Goal: Obtain resource: Obtain resource

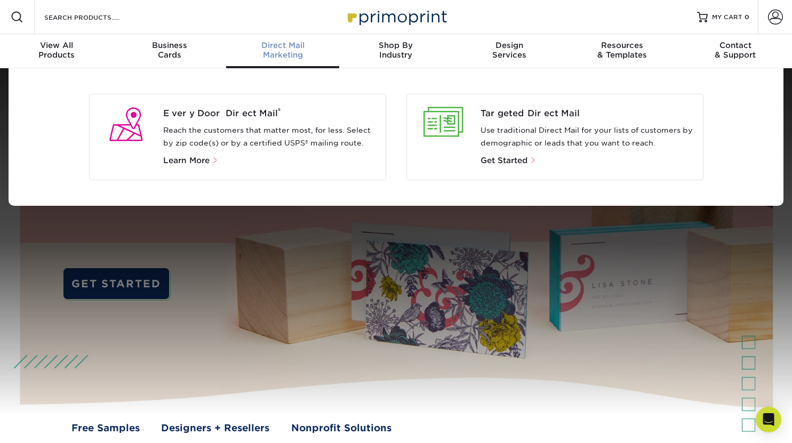
click at [234, 164] on p "Learn More" at bounding box center [270, 160] width 214 height 13
click at [196, 157] on span "Learn More" at bounding box center [186, 161] width 46 height 10
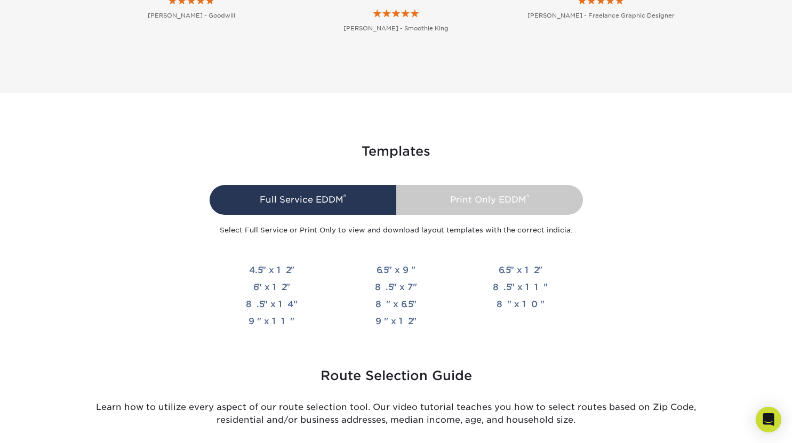
scroll to position [2384, 0]
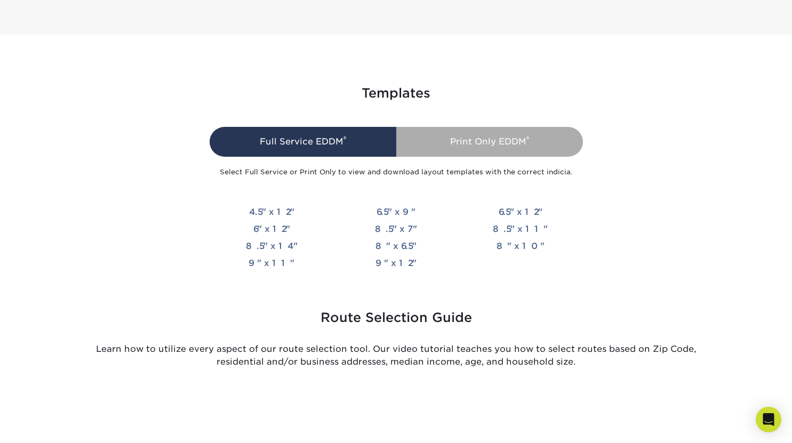
click at [512, 152] on div "Print Only EDDM ®" at bounding box center [489, 142] width 187 height 30
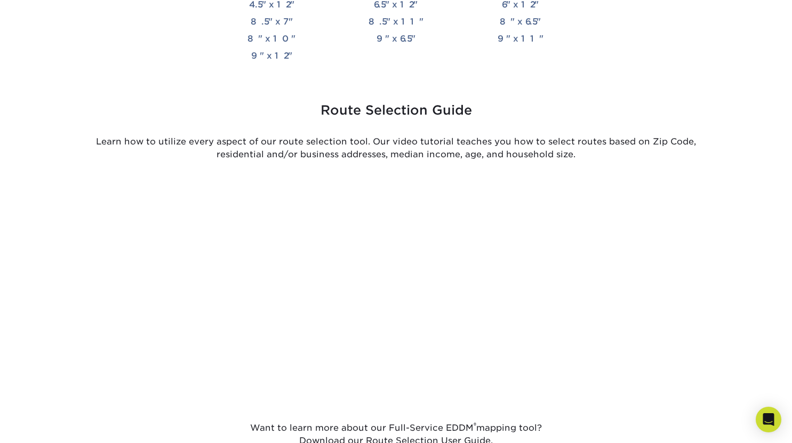
scroll to position [2435, 0]
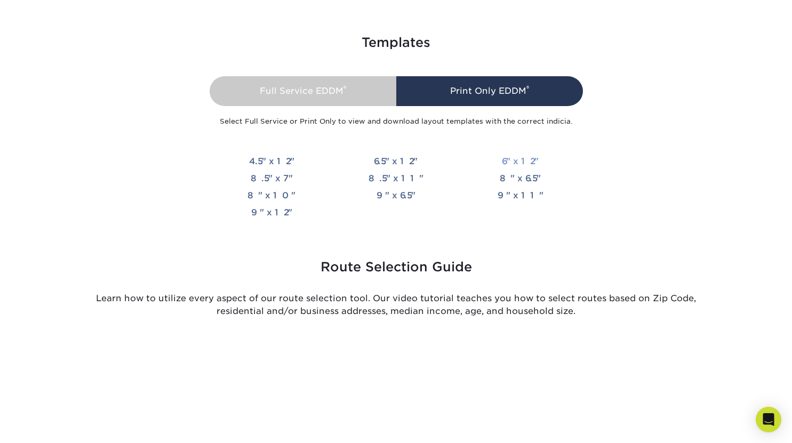
click at [521, 161] on link "6" x 12"" at bounding box center [520, 161] width 37 height 10
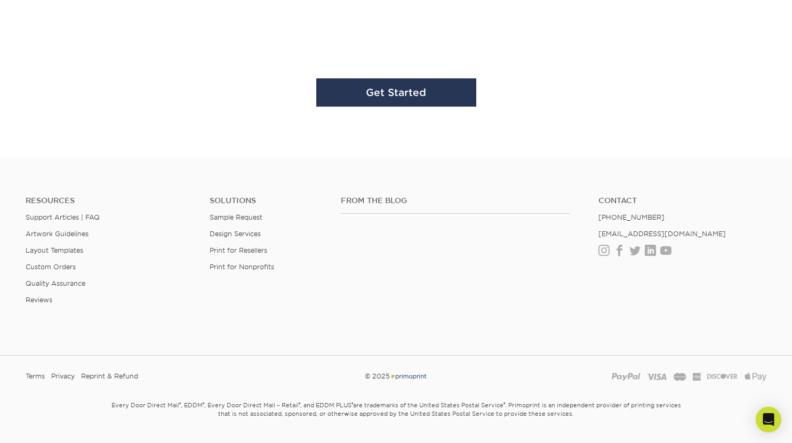
scroll to position [3361, 0]
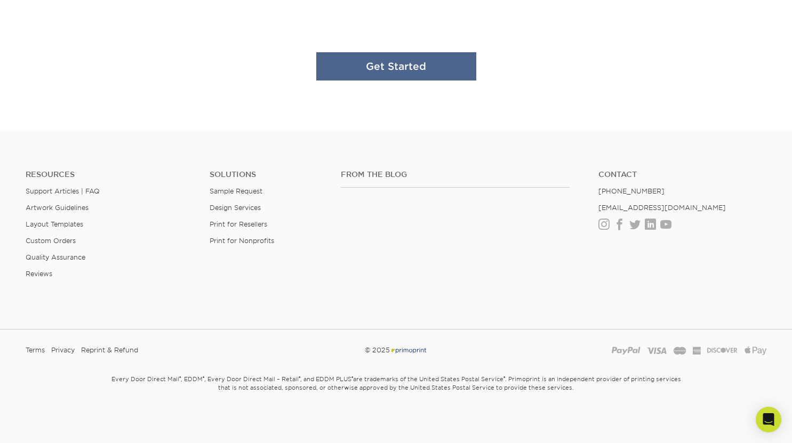
click at [405, 69] on link "Get Started" at bounding box center [396, 66] width 160 height 28
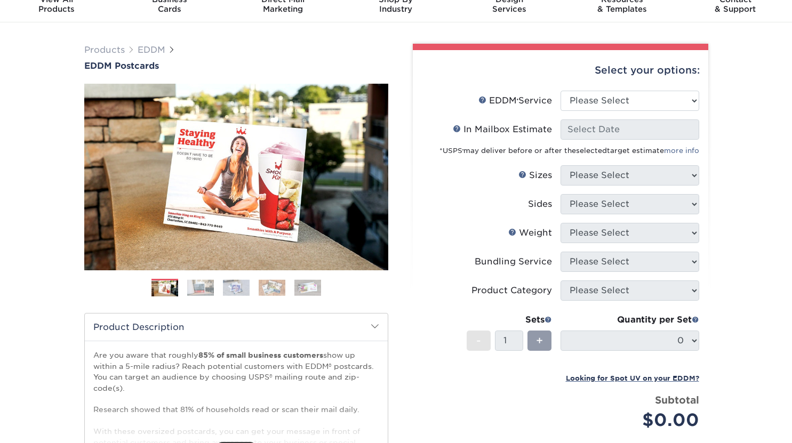
scroll to position [46, 0]
click at [622, 95] on select "Please Select Full Service Print Only" at bounding box center [630, 100] width 139 height 20
select select "print_only"
click at [561, 90] on select "Please Select Full Service Print Only" at bounding box center [630, 100] width 139 height 20
select select "-1"
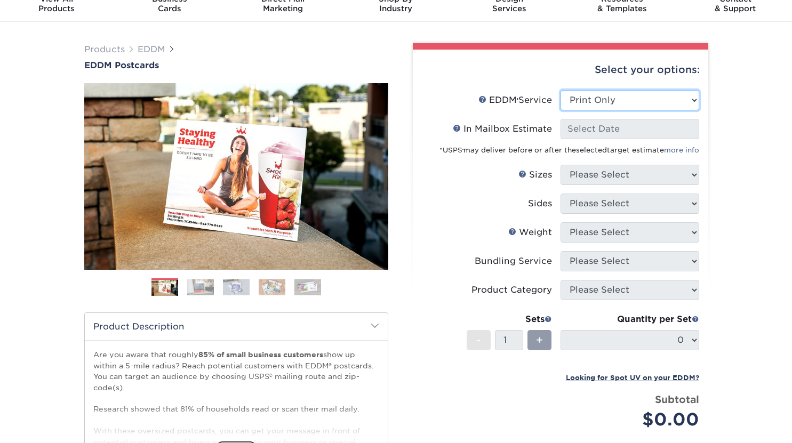
select select "-1"
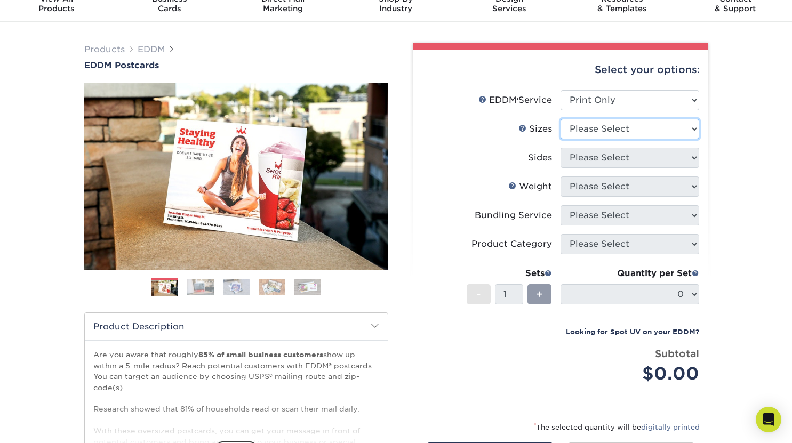
click at [622, 128] on select "Please Select 4.5" x 12" 6" x 12" 6.5" x 8" 6.5" x 9" 6.5" x 12" 7" x 8.5" 8" x…" at bounding box center [630, 129] width 139 height 20
click at [620, 126] on select "Please Select 4.5" x 12" 6" x 12" 6.5" x 8" 6.5" x 9" 6.5" x 12" 7" x 8.5" 8" x…" at bounding box center [630, 129] width 139 height 20
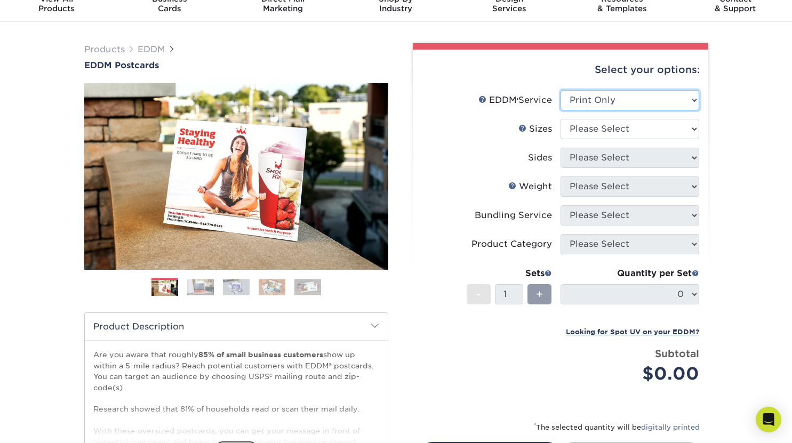
click at [610, 97] on select "Please Select Full Service Print Only" at bounding box center [630, 100] width 139 height 20
select select "full_service"
click at [561, 90] on select "Please Select Full Service Print Only" at bounding box center [630, 100] width 139 height 20
select select "-1"
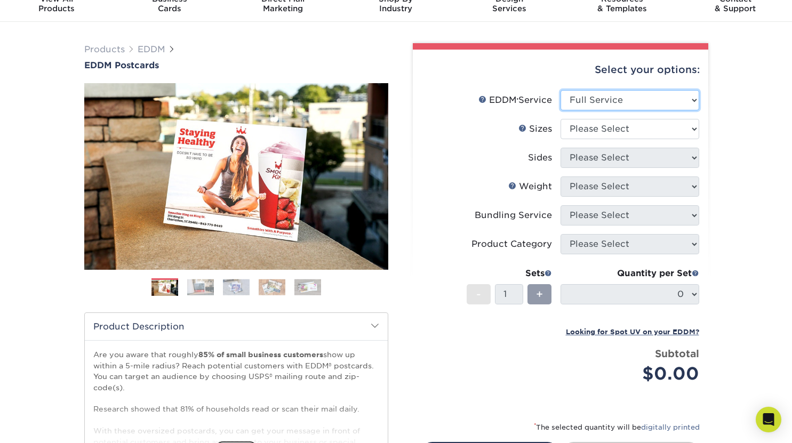
select select "-1"
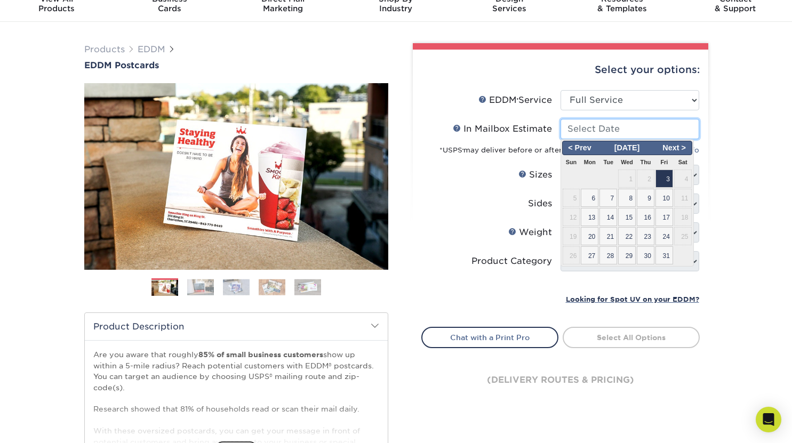
click at [627, 132] on input "In Mailbox Estimate Help In Mailbox Estimate" at bounding box center [630, 129] width 139 height 20
click at [674, 149] on span "Next >" at bounding box center [674, 148] width 33 height 12
click at [590, 213] on span "10" at bounding box center [590, 217] width 18 height 18
type input "2025-11-10"
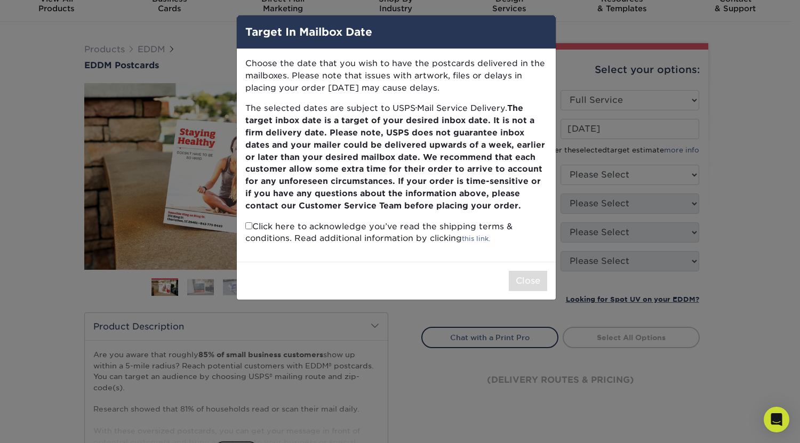
click at [247, 227] on input "checkbox" at bounding box center [248, 225] width 7 height 7
checkbox input "true"
click at [537, 283] on button "Close" at bounding box center [528, 281] width 38 height 20
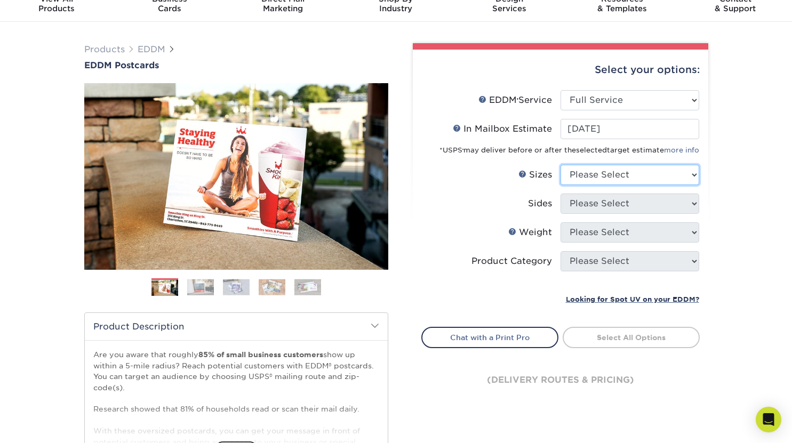
click at [638, 177] on select "Please Select 4.5" x 12" 6" x 12" 6.5" x 8" 6.5" x 9" 6.5" x 12" 7" x 8.5" 8" x…" at bounding box center [630, 175] width 139 height 20
select select "6.00x12.00"
click at [561, 165] on select "Please Select 4.5" x 12" 6" x 12" 6.5" x 8" 6.5" x 9" 6.5" x 12" 7" x 8.5" 8" x…" at bounding box center [630, 175] width 139 height 20
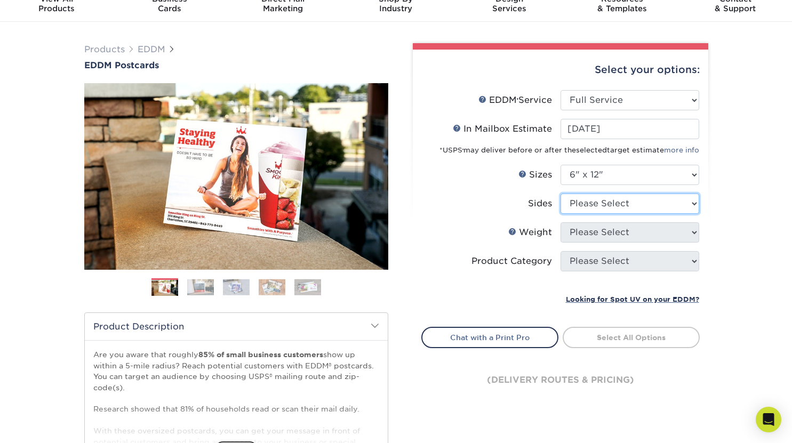
click at [622, 209] on select "Please Select Print Both Sides Print Front Only" at bounding box center [630, 204] width 139 height 20
select select "13abbda7-1d64-4f25-8bb2-c179b224825d"
click at [561, 194] on select "Please Select Print Both Sides Print Front Only" at bounding box center [630, 204] width 139 height 20
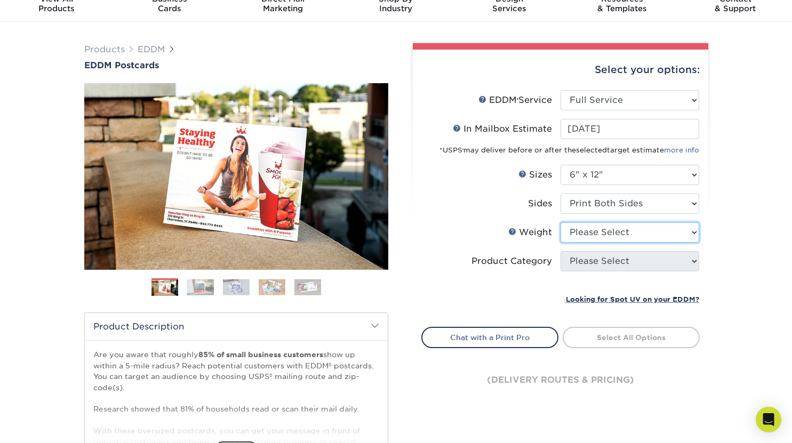
click at [625, 224] on select "Please Select 14PT 16PT" at bounding box center [630, 232] width 139 height 20
select select "14PT"
click at [561, 222] on select "Please Select 14PT 16PT" at bounding box center [630, 232] width 139 height 20
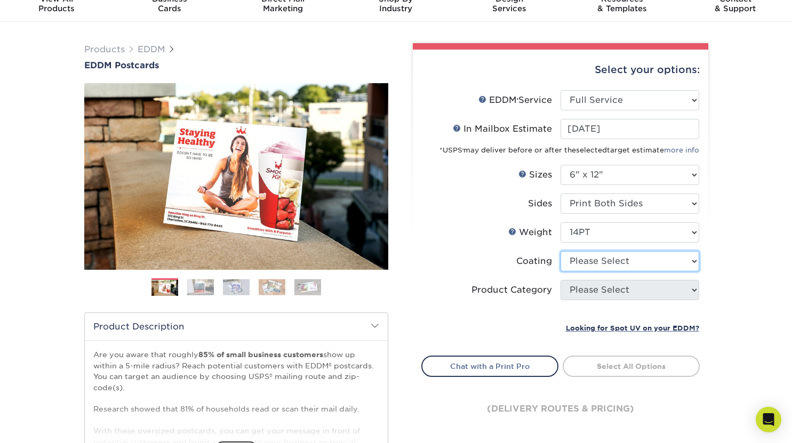
click at [649, 262] on select at bounding box center [630, 261] width 139 height 20
select select "121bb7b5-3b4d-429f-bd8d-bbf80e953313"
click at [561, 251] on select at bounding box center [630, 261] width 139 height 20
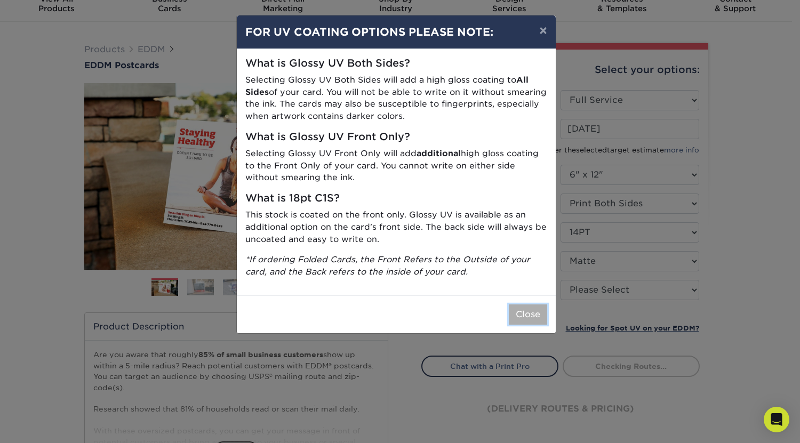
click at [522, 309] on button "Close" at bounding box center [528, 315] width 38 height 20
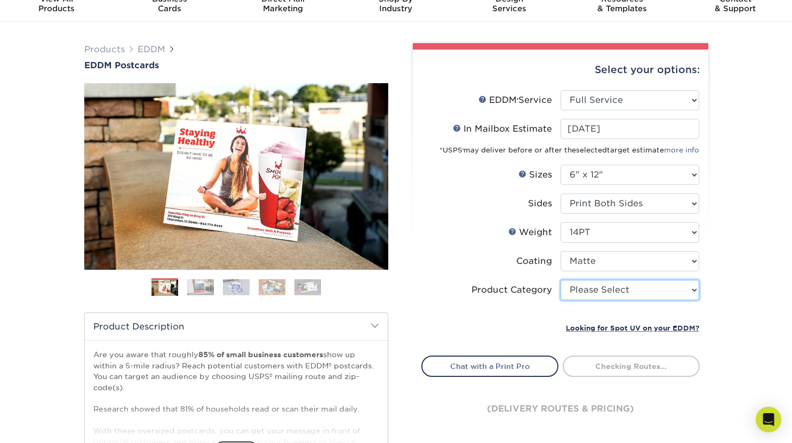
click at [637, 298] on select "Please Select Postcards" at bounding box center [630, 290] width 139 height 20
select select "9b7272e0-d6c8-4c3c-8e97-d3a1bcdab858"
click at [561, 280] on select "Please Select Postcards" at bounding box center [630, 290] width 139 height 20
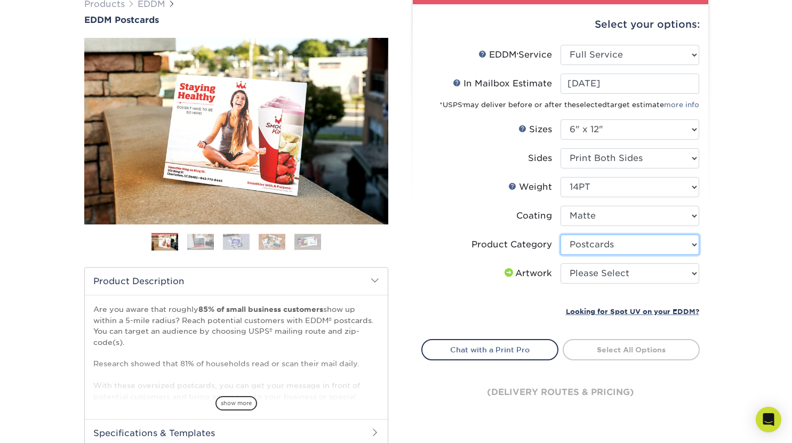
scroll to position [93, 0]
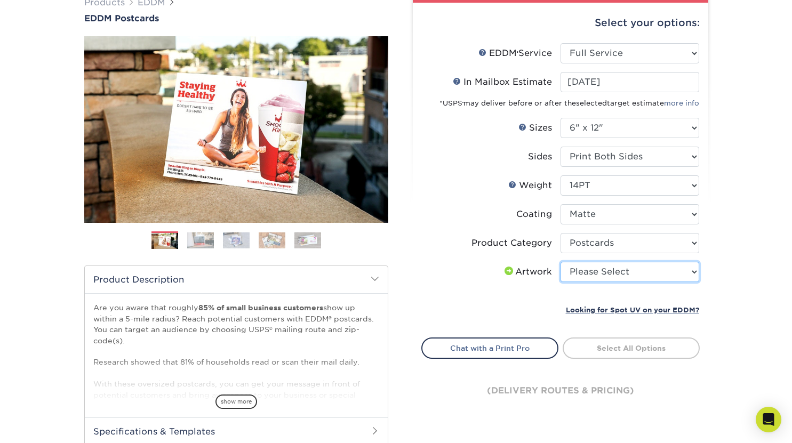
click at [615, 269] on select "Please Select I will upload files I need a design - $150" at bounding box center [630, 272] width 139 height 20
select select "upload"
click at [561, 262] on select "Please Select I will upload files I need a design - $150" at bounding box center [630, 272] width 139 height 20
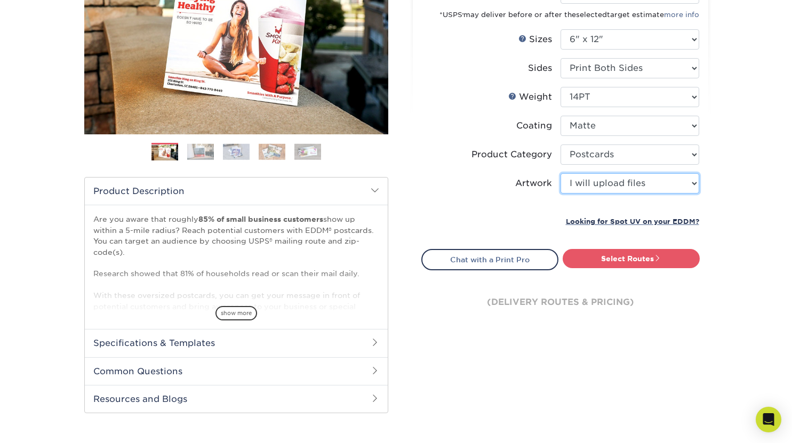
scroll to position [182, 0]
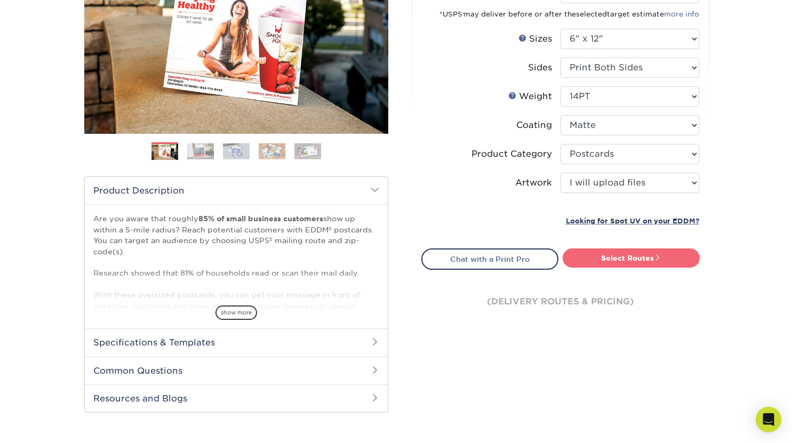
click at [611, 263] on link "Select Routes" at bounding box center [631, 258] width 137 height 19
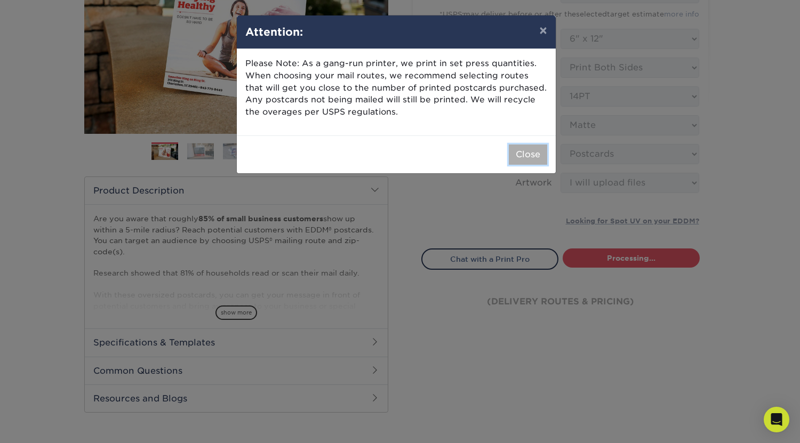
click at [527, 147] on button "Close" at bounding box center [528, 155] width 38 height 20
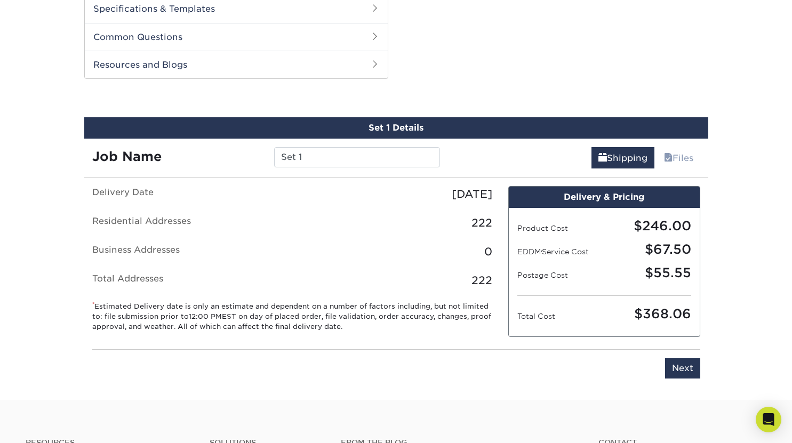
scroll to position [517, 0]
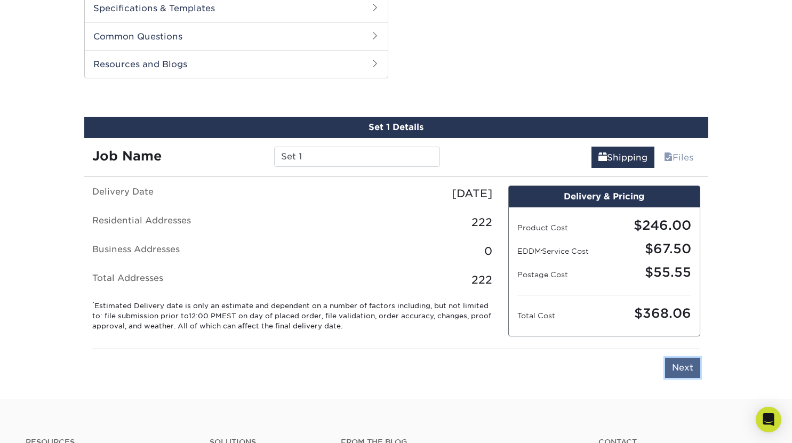
click at [675, 370] on input "Next" at bounding box center [682, 368] width 35 height 20
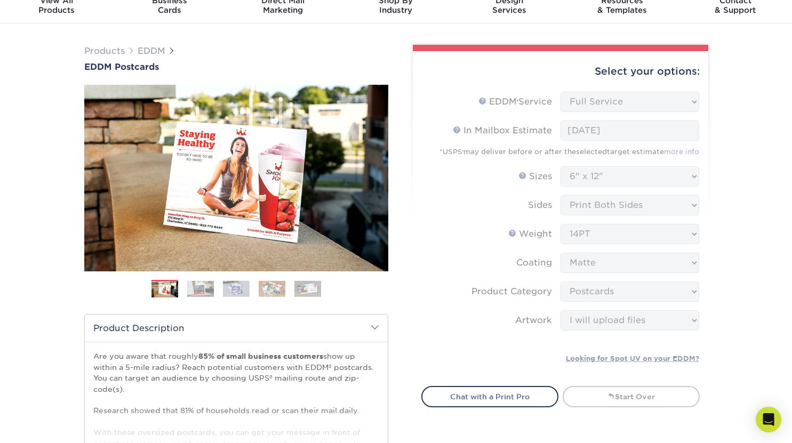
scroll to position [0, 0]
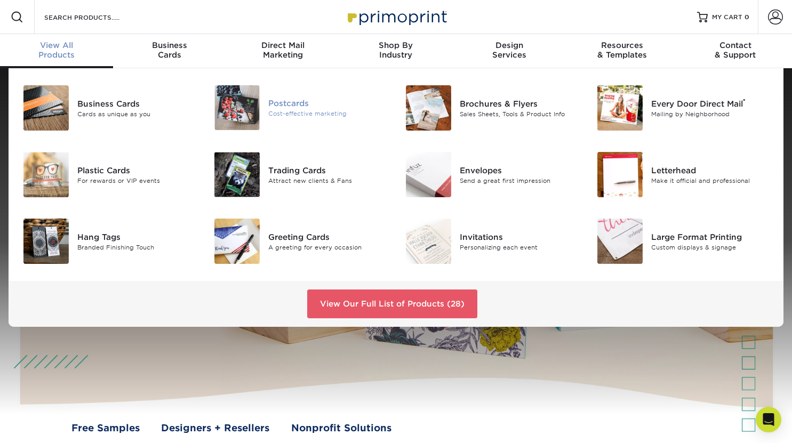
click at [269, 105] on div "Postcards" at bounding box center [327, 104] width 119 height 12
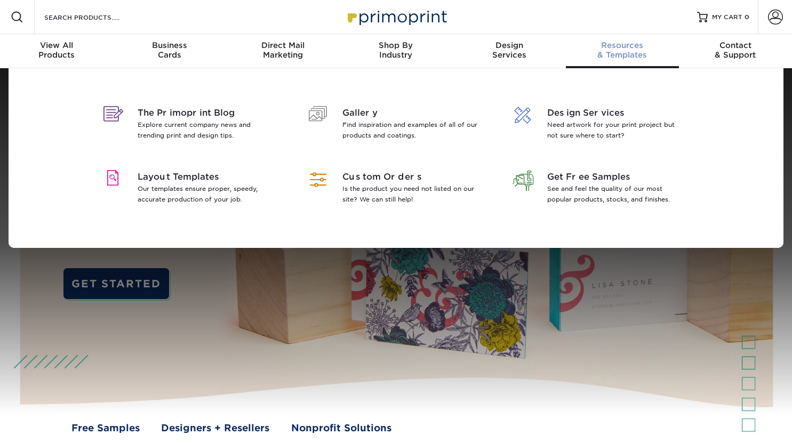
click at [617, 46] on span "Resources" at bounding box center [622, 46] width 113 height 10
click at [609, 192] on p "See and feel the quality of our most popular products, stocks, and finishes." at bounding box center [616, 193] width 138 height 21
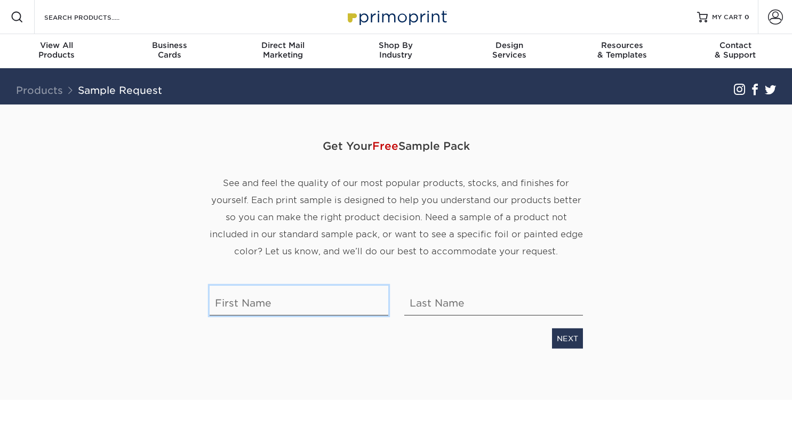
click at [341, 302] on input "text" at bounding box center [299, 301] width 179 height 30
type input "Queen city"
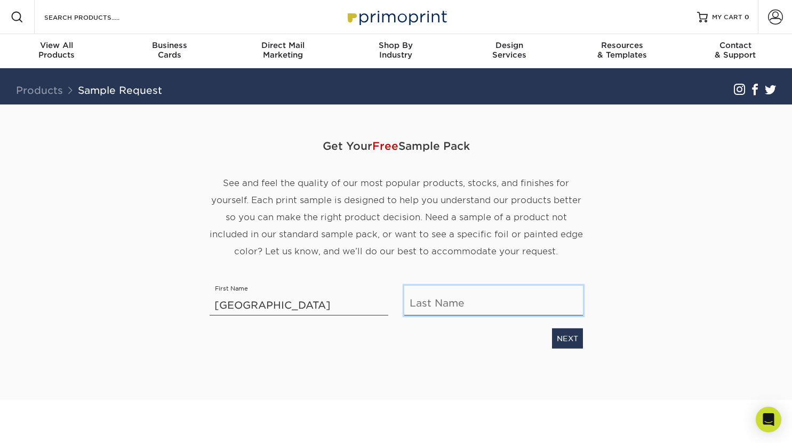
click at [427, 310] on input "text" at bounding box center [493, 301] width 179 height 30
type input "Realty"
click at [534, 329] on div "NEXT" at bounding box center [396, 336] width 389 height 25
click at [567, 339] on link "NEXT" at bounding box center [567, 339] width 31 height 20
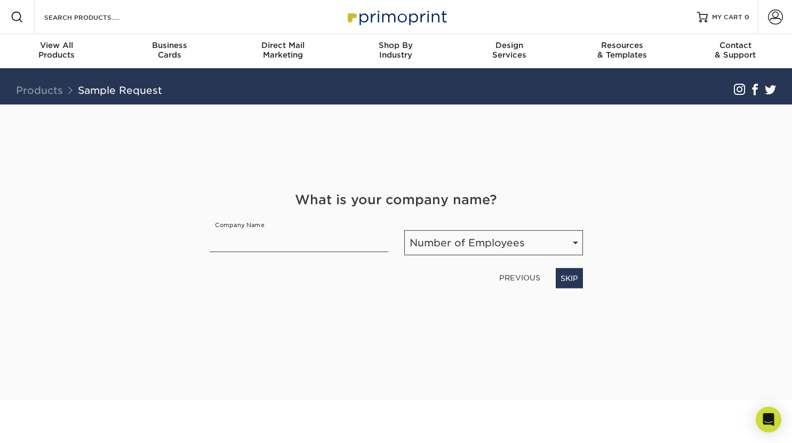
click at [495, 273] on link "PREVIOUS" at bounding box center [520, 277] width 50 height 17
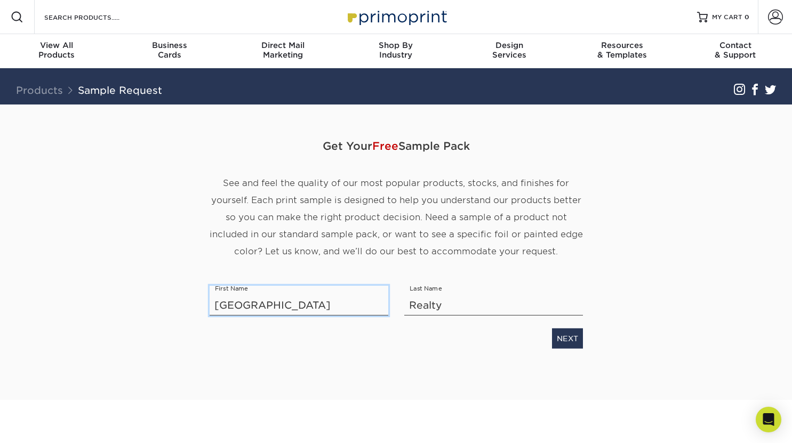
click at [253, 300] on input "Queen city" at bounding box center [299, 301] width 179 height 30
type input "Z"
type input "Michael"
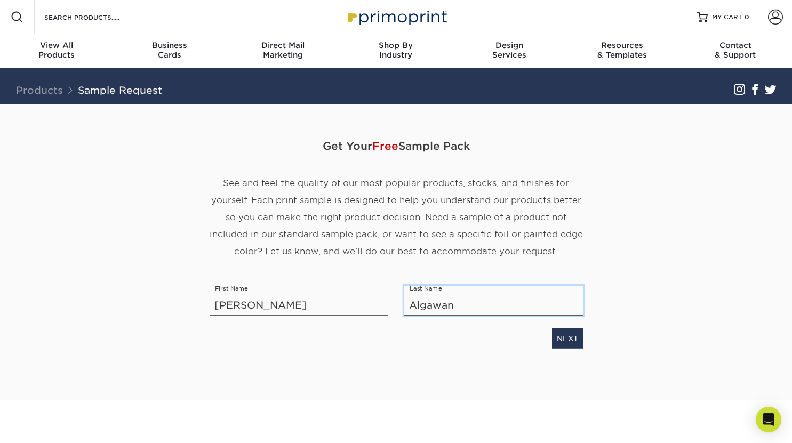
type input "Algawani"
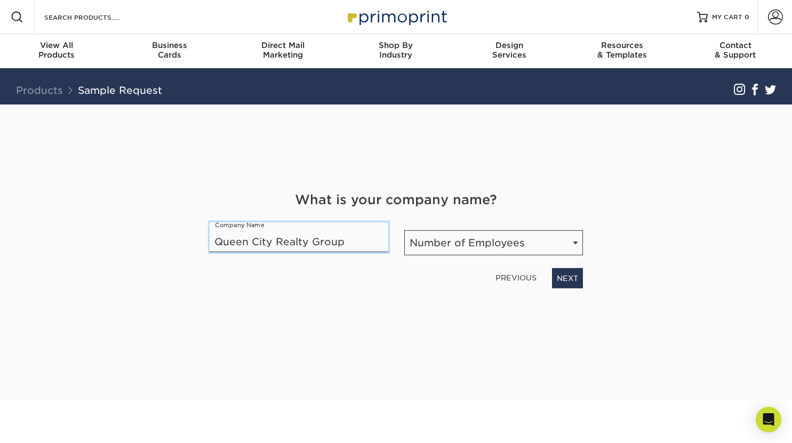
type input "Queen City Realty Group"
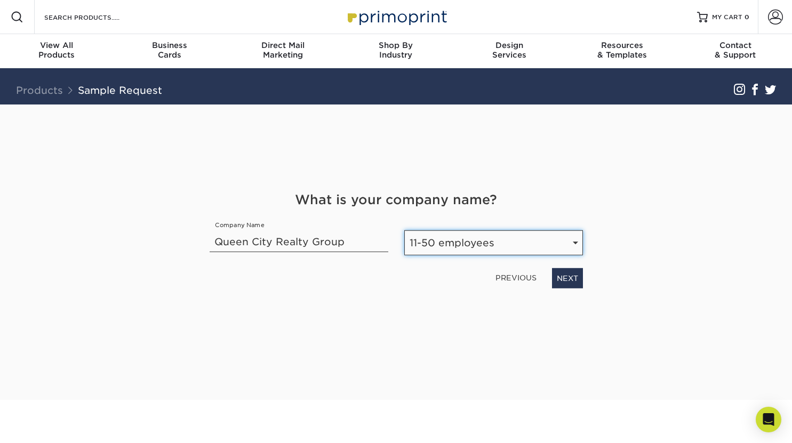
select select "1-10"
click link "NEXT" at bounding box center [567, 278] width 31 height 20
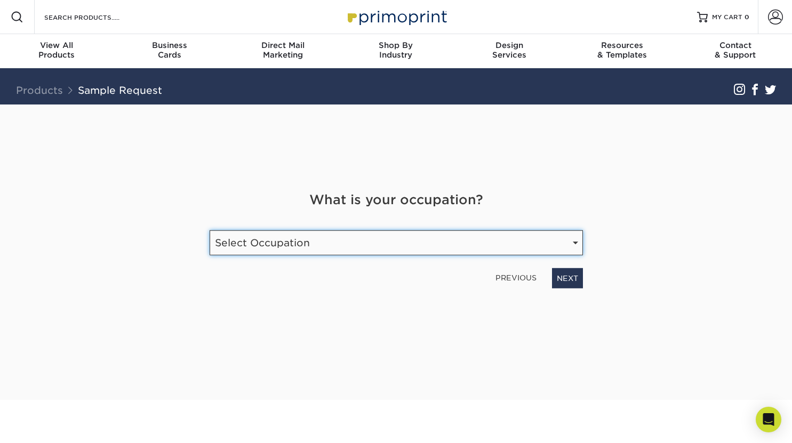
click at [294, 247] on select "Select Occupation Agency Automotive Blogger Cleaning Services Construction Educ…" at bounding box center [396, 242] width 373 height 25
select select "Real Estate"
click at [210, 230] on select "Select Occupation Agency Automotive Blogger Cleaning Services Construction Educ…" at bounding box center [396, 242] width 373 height 25
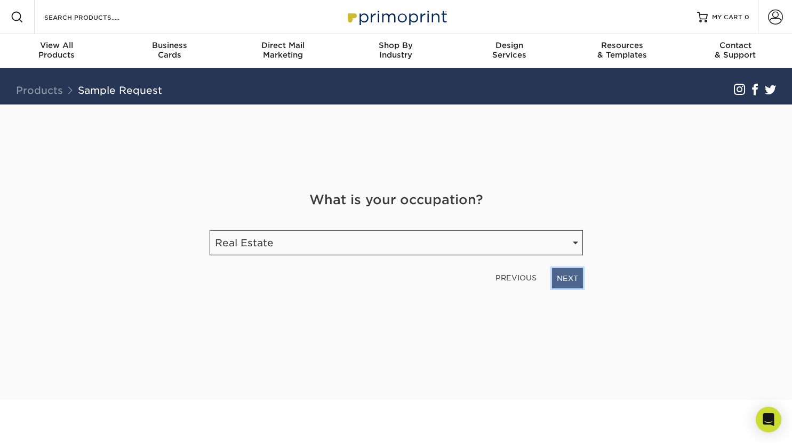
click at [571, 271] on link "NEXT" at bounding box center [567, 278] width 31 height 20
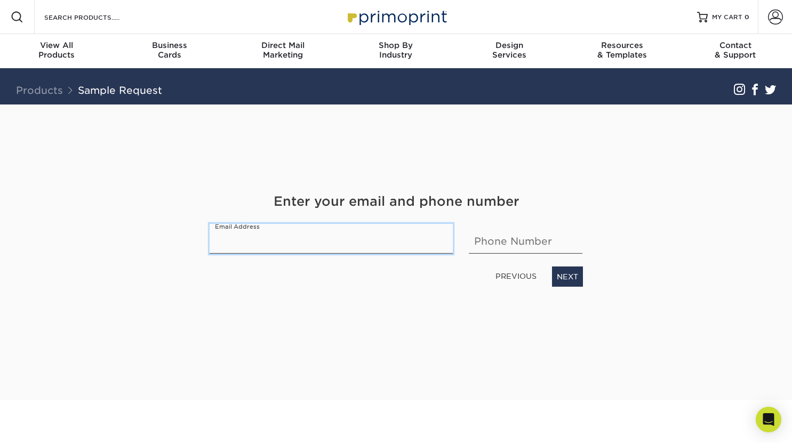
click at [315, 243] on input "email" at bounding box center [332, 239] width 244 height 30
type input "zackary.algawani@gmail.clom"
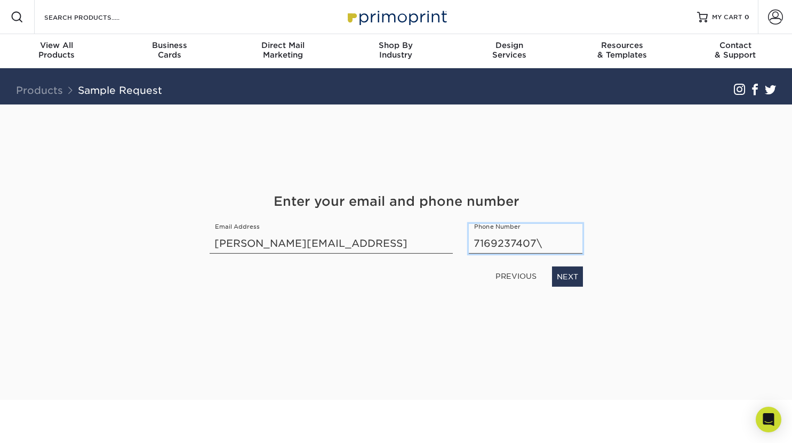
type input "7169237407"
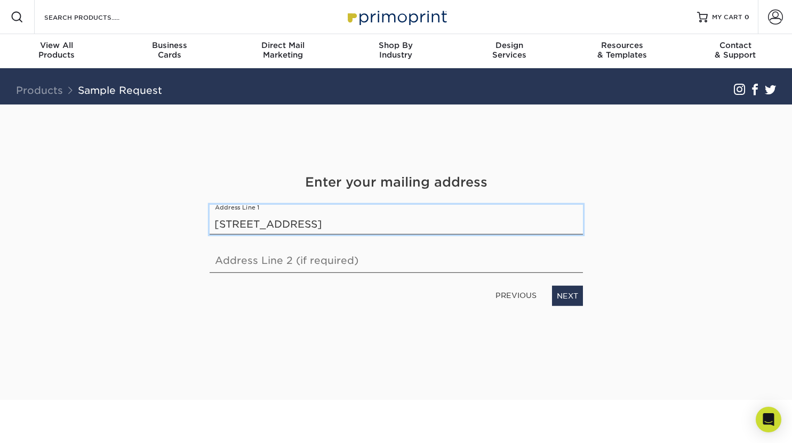
click at [275, 225] on input "295 Main St Buffalo, NY 14213" at bounding box center [396, 220] width 373 height 30
click at [276, 226] on input "295 Main St Suite 123, Buffalo, NY 14213" at bounding box center [396, 220] width 373 height 30
type input "295 Main St, Suite 123, Buffalo, NY 14213"
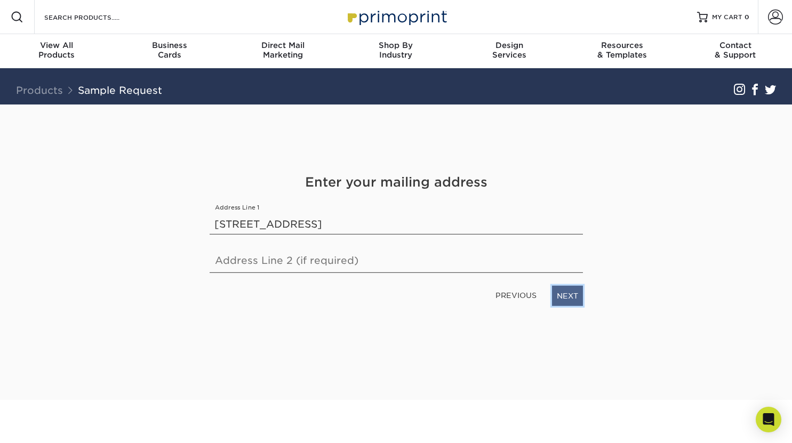
click at [575, 293] on link "NEXT" at bounding box center [567, 296] width 31 height 20
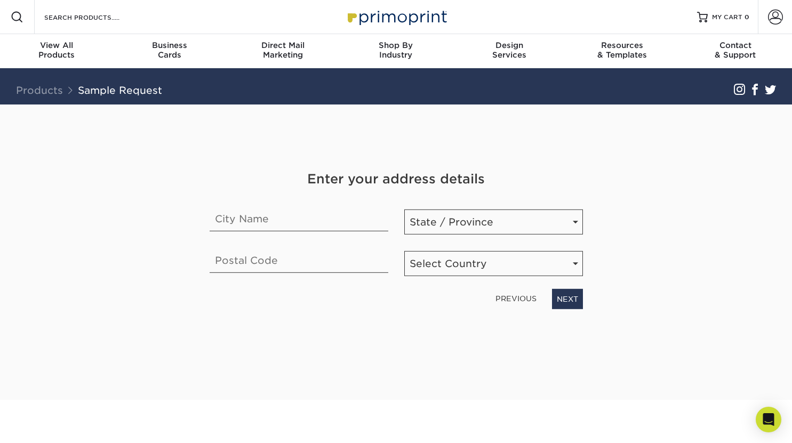
click at [527, 298] on link "PREVIOUS" at bounding box center [516, 298] width 50 height 17
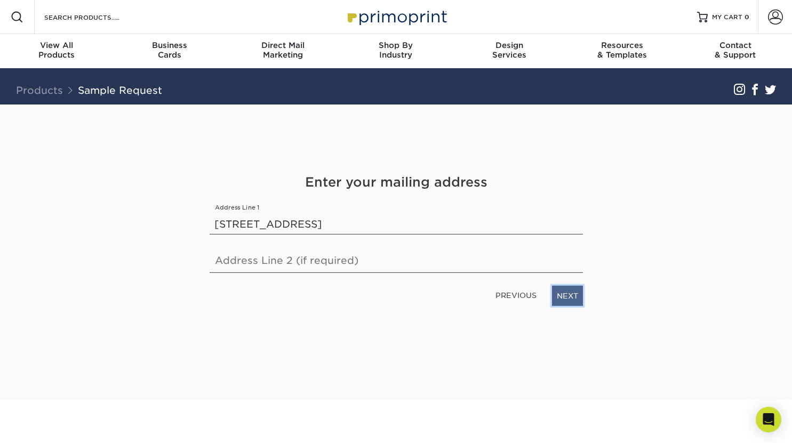
click at [569, 294] on link "NEXT" at bounding box center [567, 296] width 31 height 20
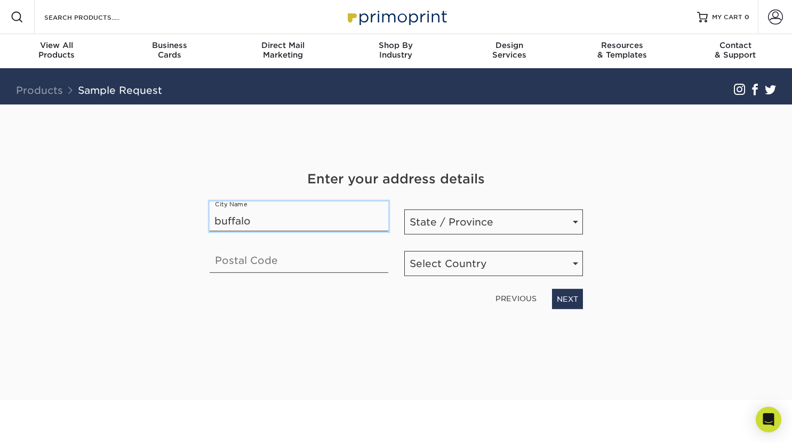
type input "buffalo"
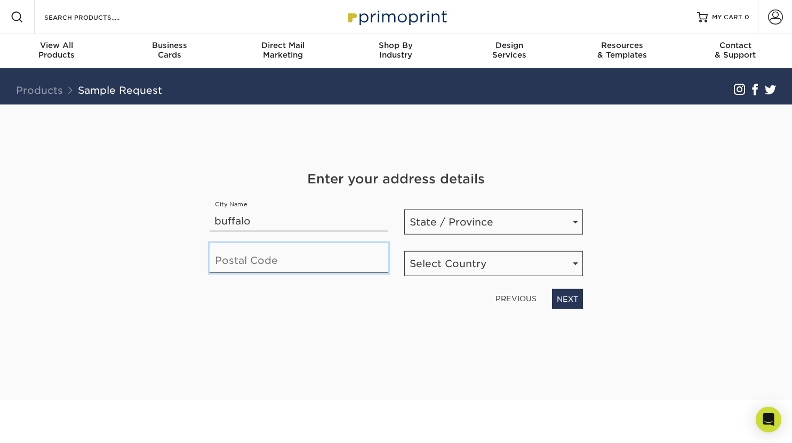
click at [251, 262] on input "text" at bounding box center [299, 258] width 179 height 30
type input "ny"
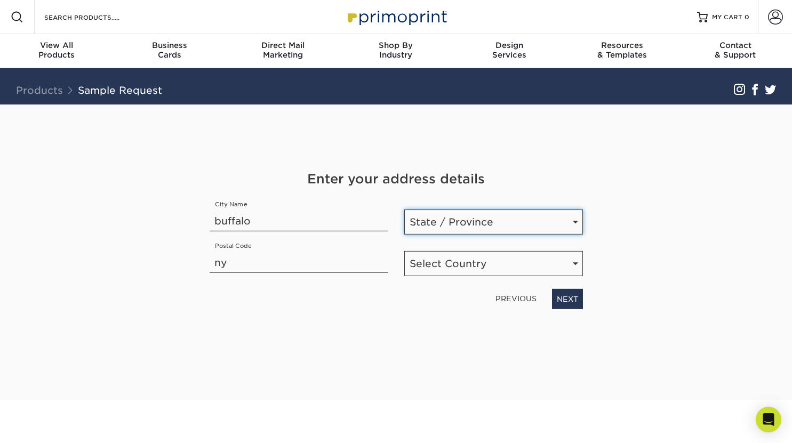
click at [484, 218] on select "State / Province Alabama Alaska Arizona Arkansas California Colorado Connecticu…" at bounding box center [493, 222] width 179 height 25
select select "NY"
click at [404, 210] on select "State / Province Alabama Alaska Arizona Arkansas California Colorado Connecticu…" at bounding box center [493, 222] width 179 height 25
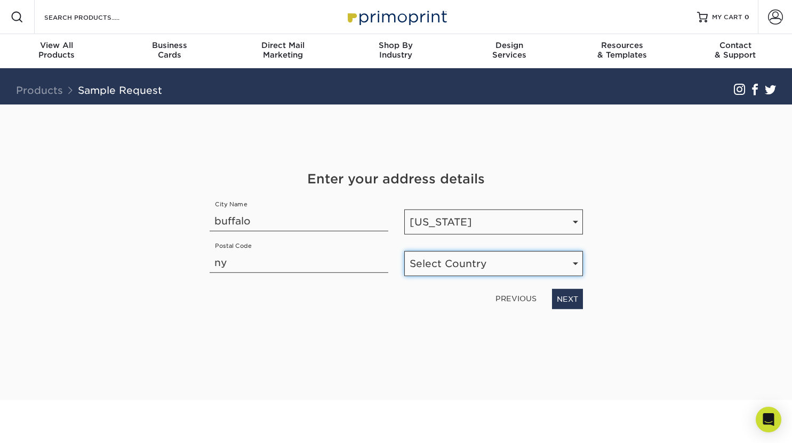
click at [454, 255] on select "Select Country United States Canada" at bounding box center [493, 263] width 179 height 25
select select "US"
click at [404, 251] on select "Select Country United States Canada" at bounding box center [493, 263] width 179 height 25
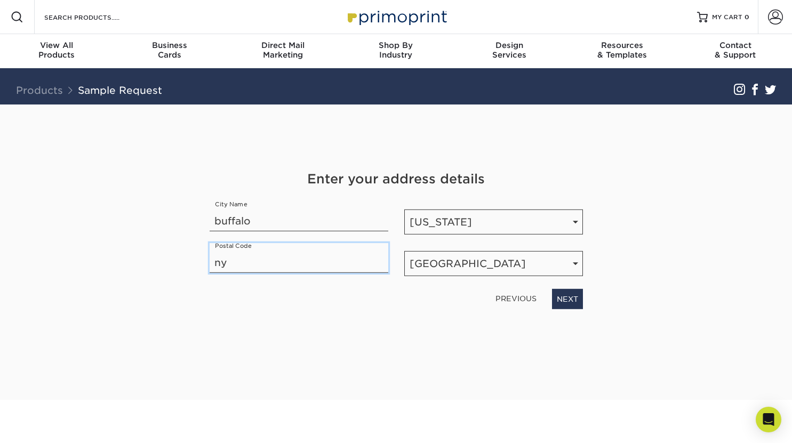
click at [322, 258] on input "ny" at bounding box center [299, 258] width 179 height 30
type input "n"
type input "14211"
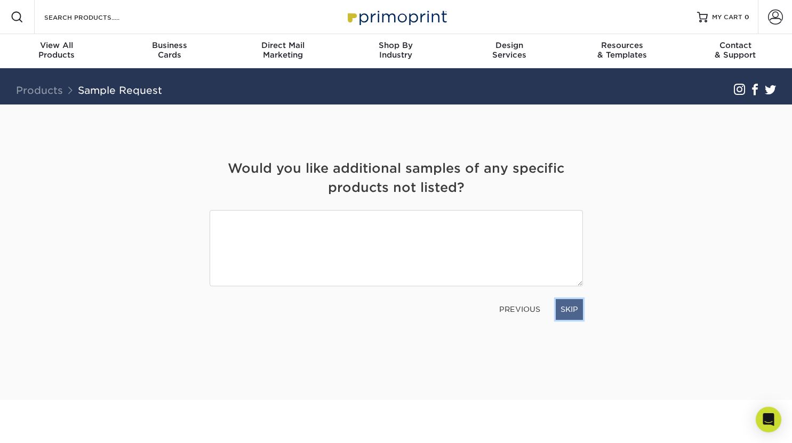
click at [560, 307] on link "SKIP" at bounding box center [569, 309] width 27 height 20
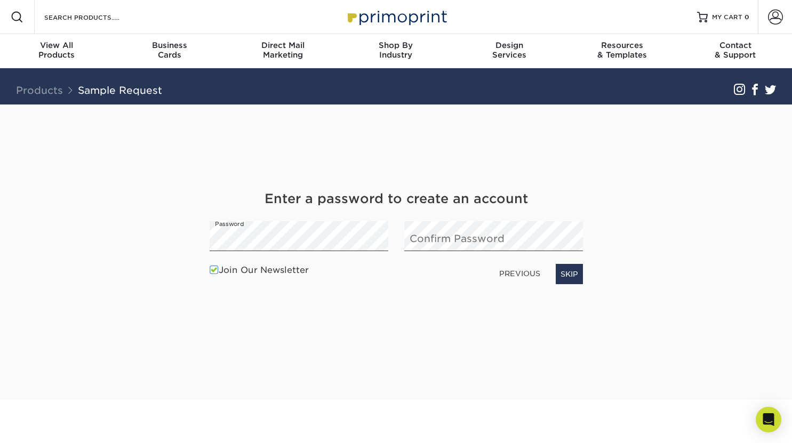
click at [213, 268] on span at bounding box center [214, 270] width 9 height 10
click at [0, 0] on input "Join Our Newsletter" at bounding box center [0, 0] width 0 height 0
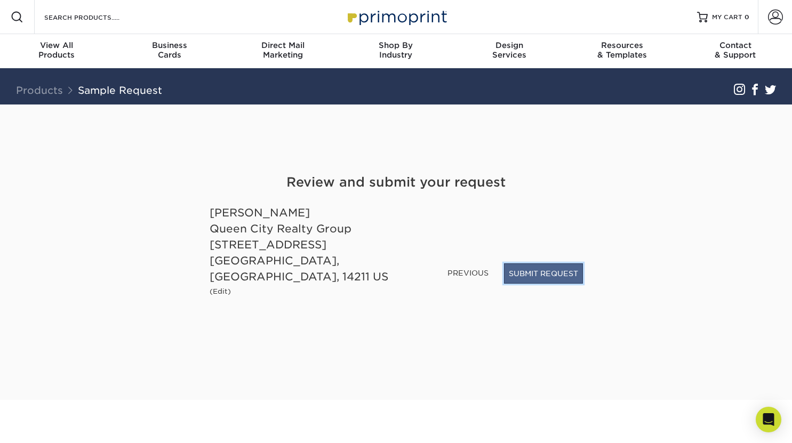
click at [533, 277] on button "SUBMIT REQUEST" at bounding box center [543, 273] width 79 height 20
